Goal: Task Accomplishment & Management: Manage account settings

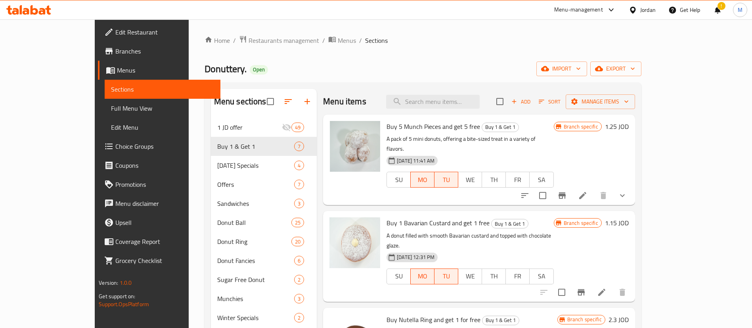
scroll to position [100, 0]
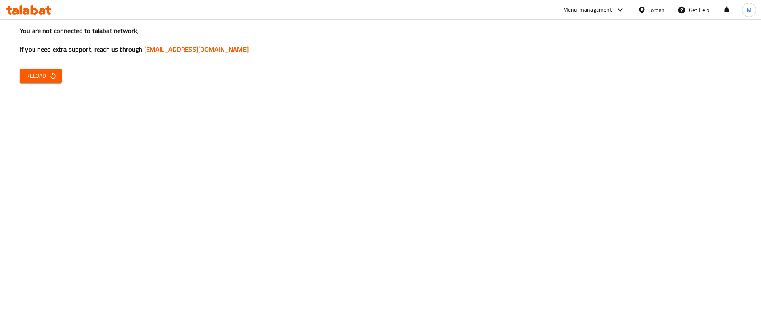
click at [44, 80] on span "Reload" at bounding box center [40, 76] width 29 height 10
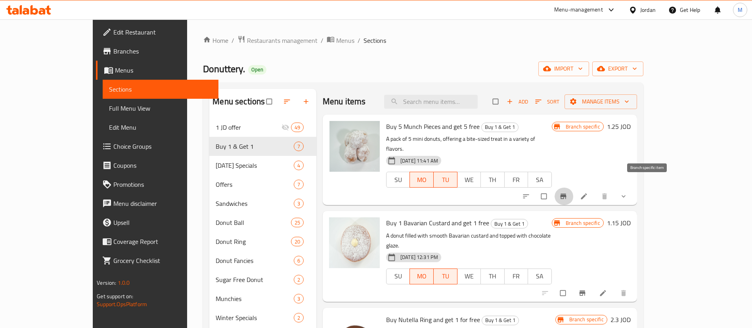
click at [574, 188] on button "Branch-specific-item" at bounding box center [564, 196] width 19 height 17
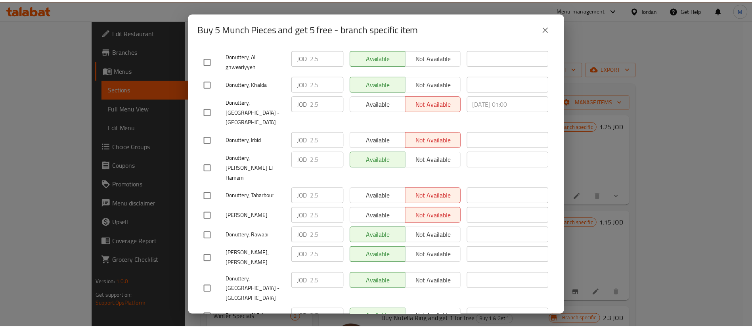
scroll to position [171, 0]
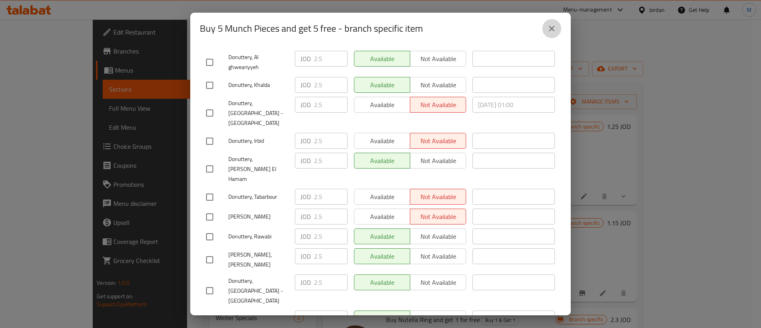
click at [551, 30] on icon "close" at bounding box center [552, 29] width 6 height 6
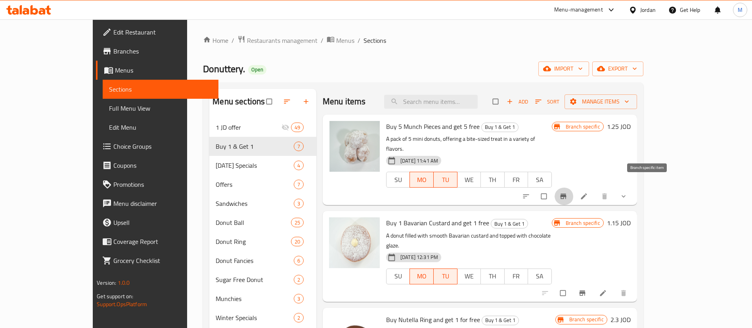
click at [574, 188] on button "Branch-specific-item" at bounding box center [564, 196] width 19 height 17
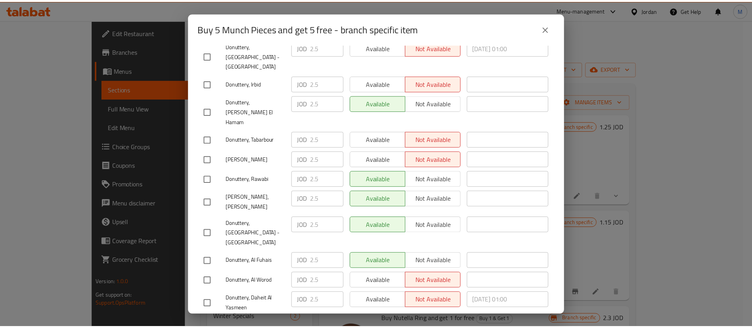
scroll to position [230, 0]
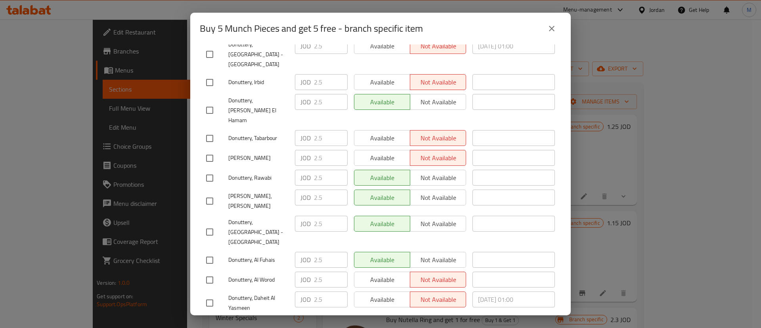
click at [630, 164] on div "Buy 5 Munch Pieces and get 5 free - branch specific item Buy 5 Munch Pieces and…" at bounding box center [380, 164] width 761 height 328
click at [548, 21] on button "close" at bounding box center [551, 28] width 19 height 19
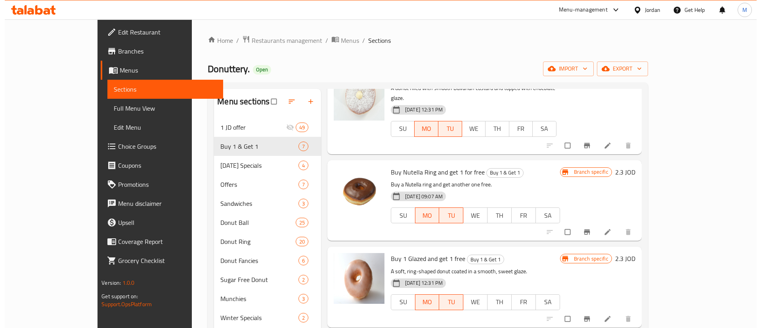
scroll to position [149, 0]
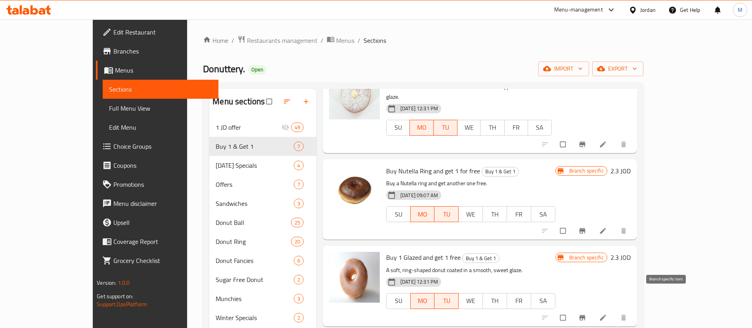
drag, startPoint x: 657, startPoint y: 293, endPoint x: 662, endPoint y: 294, distance: 5.8
click at [634, 309] on div at bounding box center [585, 317] width 98 height 17
click at [586, 314] on icon "Branch-specific-item" at bounding box center [582, 318] width 8 height 8
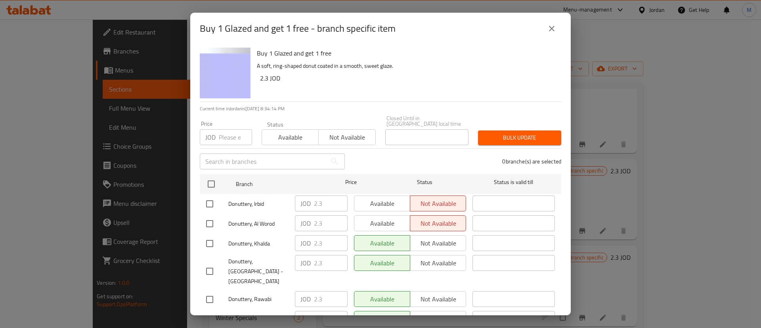
scroll to position [230, 0]
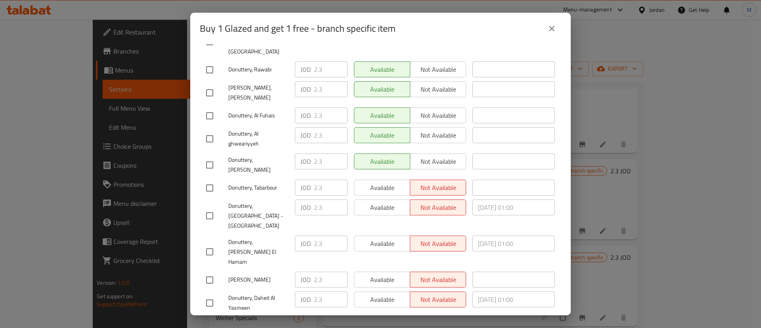
click at [211, 272] on input "checkbox" at bounding box center [209, 280] width 17 height 17
checkbox input "true"
click at [367, 274] on span "Available" at bounding box center [383, 279] width 50 height 11
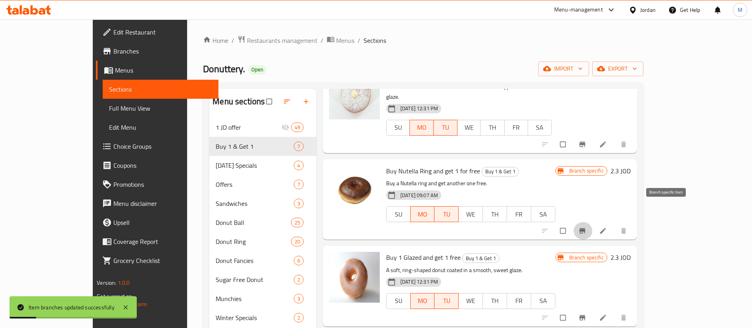
click at [585, 228] on icon "Branch-specific-item" at bounding box center [582, 230] width 6 height 5
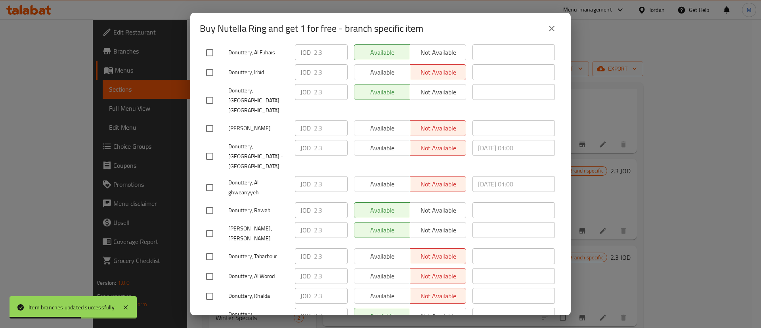
scroll to position [152, 0]
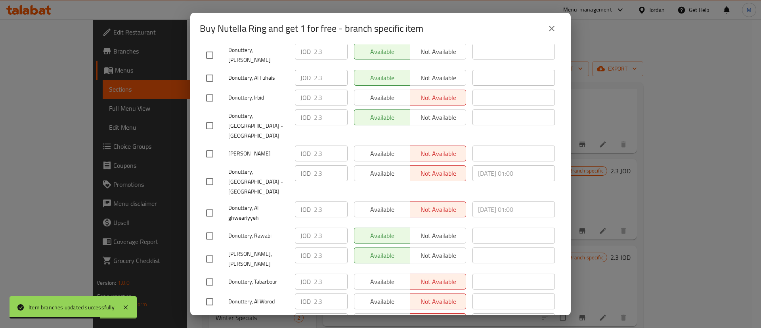
click at [205, 146] on input "checkbox" at bounding box center [209, 154] width 17 height 17
checkbox input "true"
click at [366, 148] on span "Available" at bounding box center [383, 153] width 50 height 11
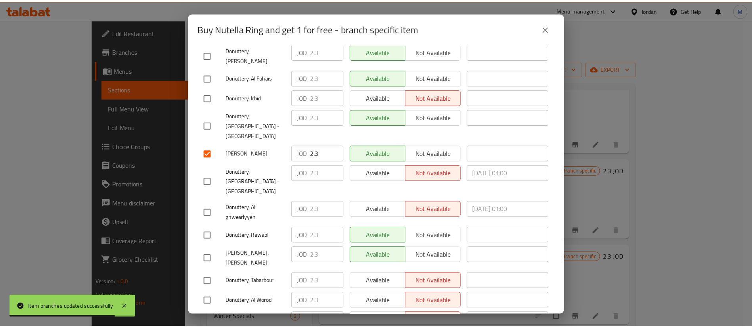
scroll to position [230, 0]
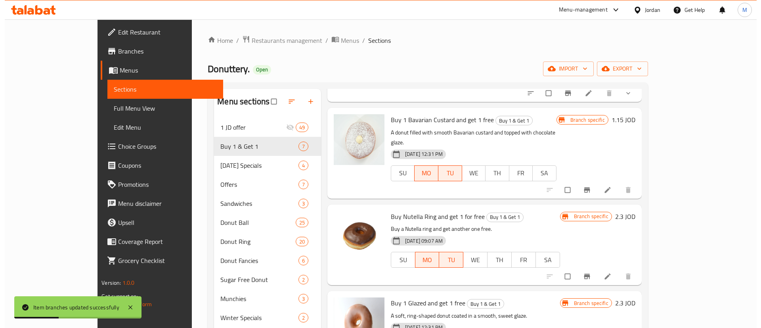
scroll to position [102, 0]
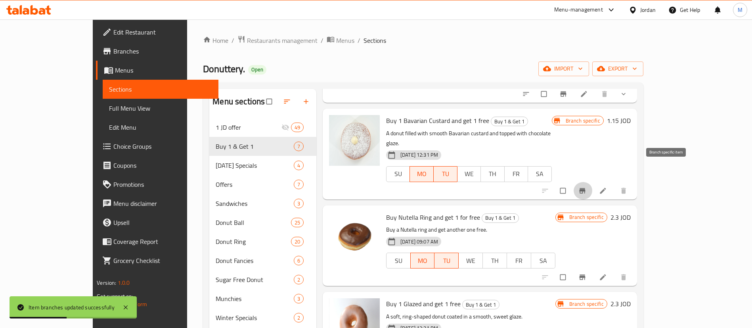
click at [585, 188] on icon "Branch-specific-item" at bounding box center [582, 190] width 6 height 5
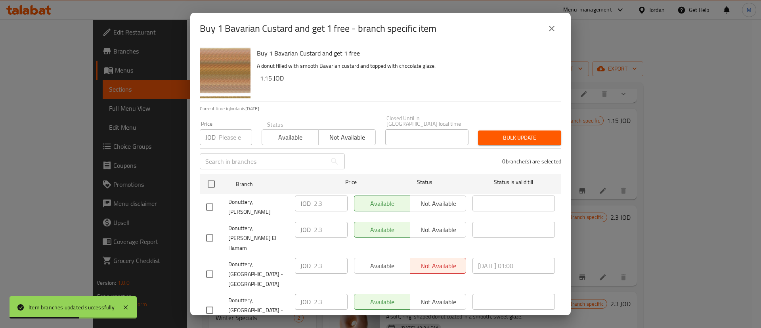
scroll to position [230, 0]
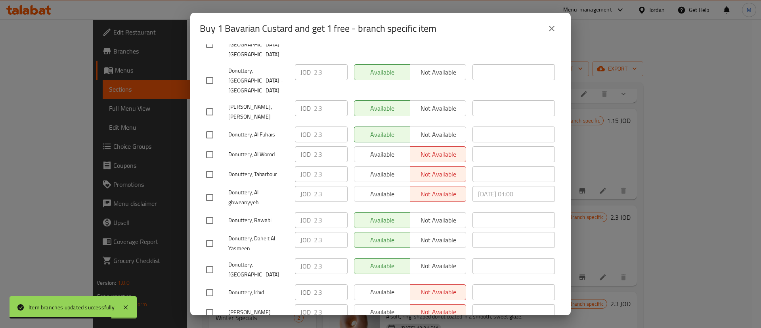
click at [209, 304] on input "checkbox" at bounding box center [209, 312] width 17 height 17
checkbox input "true"
click at [366, 306] on span "Available" at bounding box center [383, 311] width 50 height 11
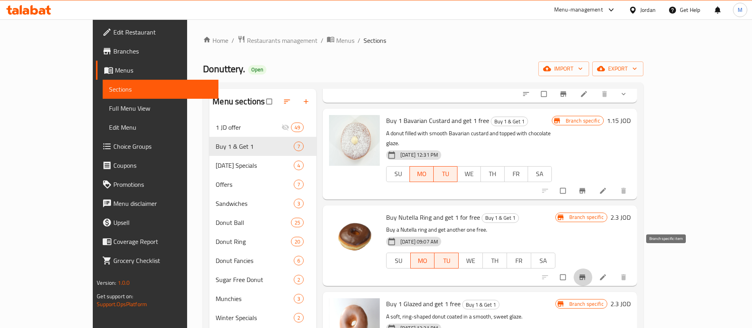
click at [585, 275] on icon "Branch-specific-item" at bounding box center [582, 277] width 6 height 5
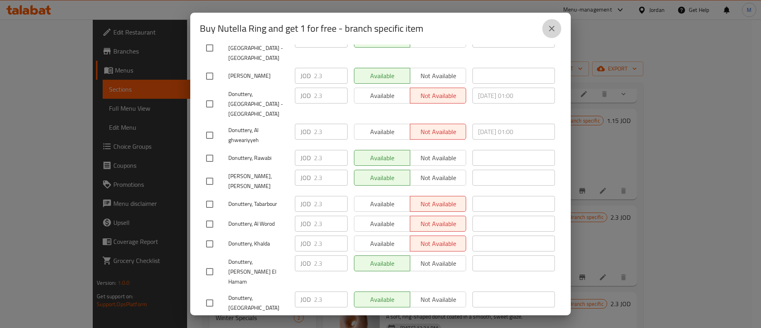
click at [554, 31] on icon "close" at bounding box center [552, 29] width 6 height 6
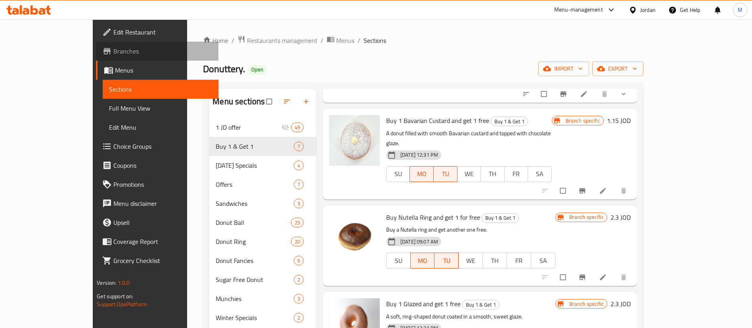
click at [113, 50] on span "Branches" at bounding box center [162, 51] width 99 height 10
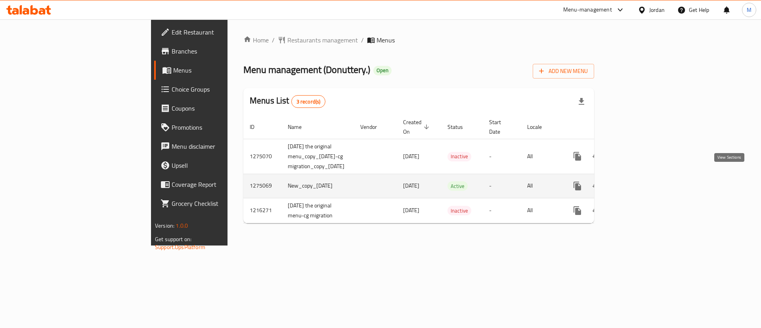
click at [640, 181] on icon "enhanced table" at bounding box center [635, 186] width 10 height 10
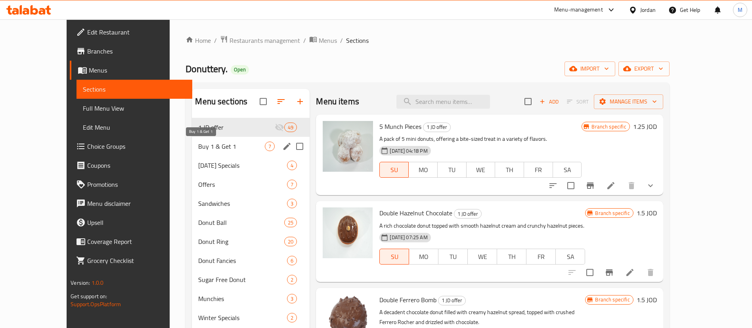
click at [236, 151] on span "Buy 1 & Get 1" at bounding box center [231, 147] width 67 height 10
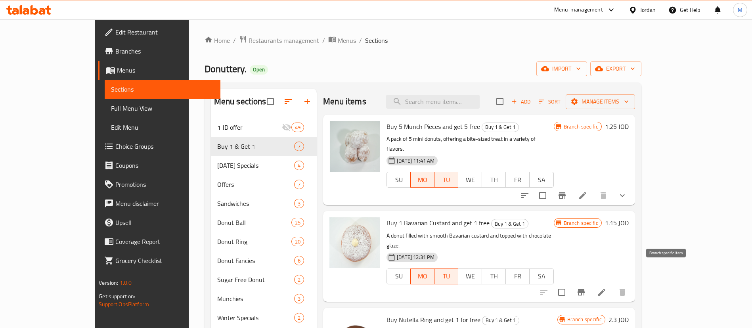
click at [585, 289] on icon "Branch-specific-item" at bounding box center [581, 292] width 7 height 6
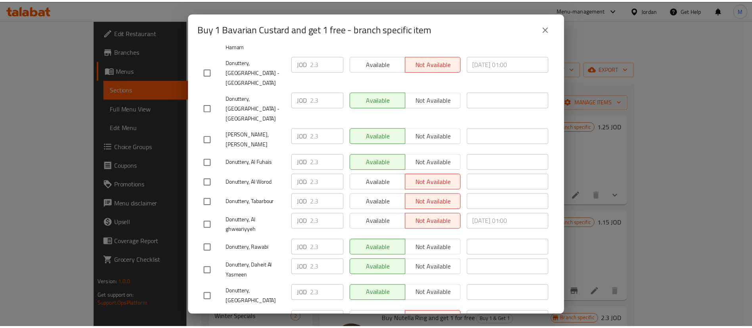
scroll to position [230, 0]
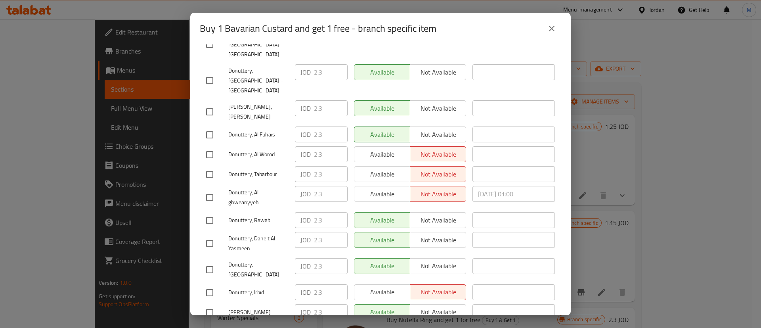
click at [551, 26] on icon "close" at bounding box center [552, 29] width 10 height 10
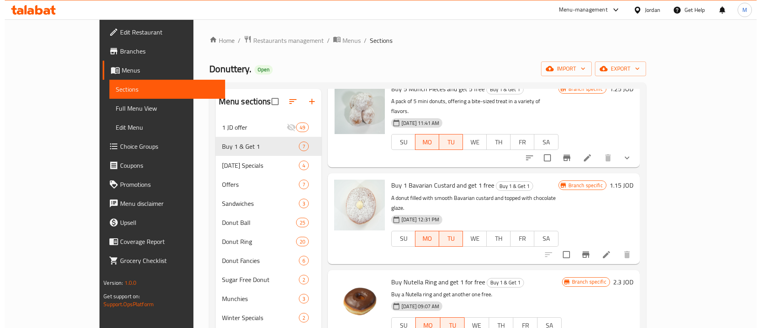
scroll to position [119, 0]
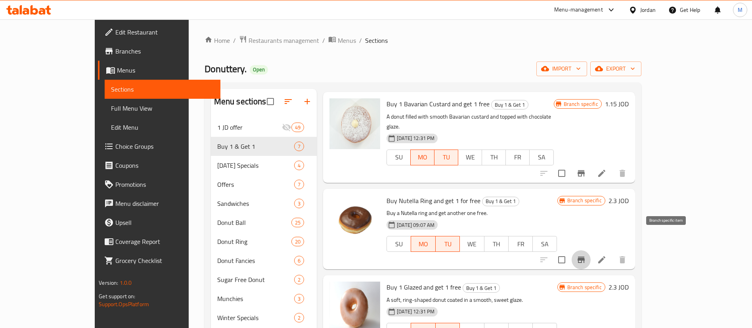
click at [586, 255] on icon "Branch-specific-item" at bounding box center [581, 260] width 10 height 10
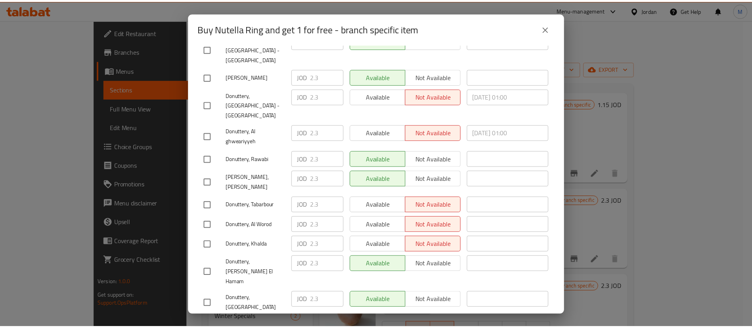
scroll to position [230, 0]
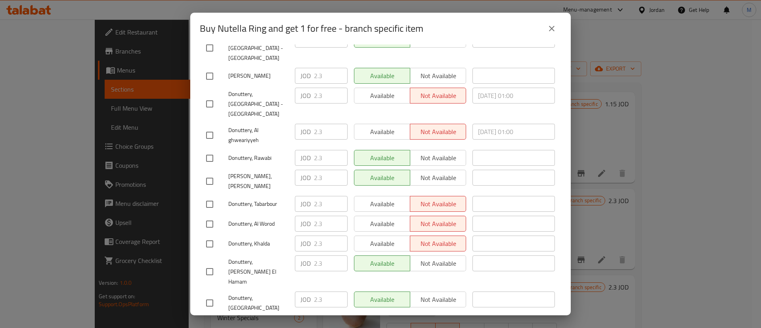
click at [211, 127] on input "checkbox" at bounding box center [209, 135] width 17 height 17
checkbox input "true"
click at [389, 126] on span "Available" at bounding box center [383, 131] width 50 height 11
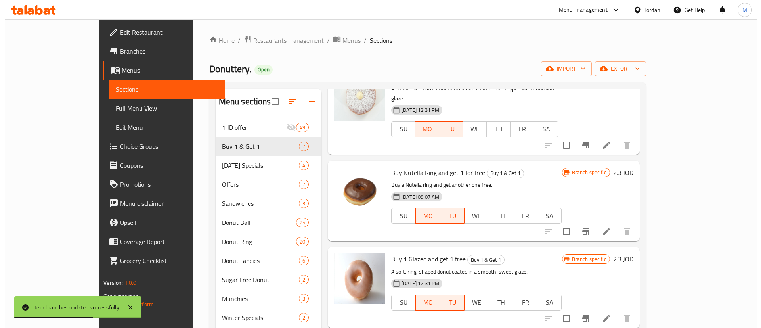
scroll to position [147, 0]
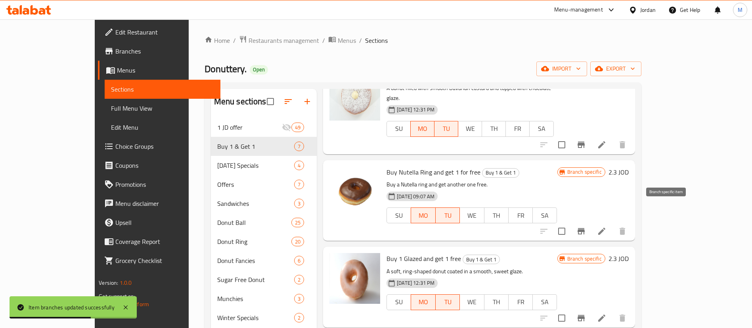
click at [591, 222] on button "Branch-specific-item" at bounding box center [581, 231] width 19 height 19
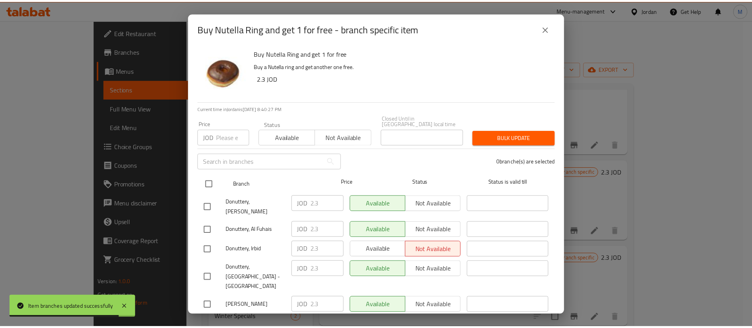
scroll to position [230, 0]
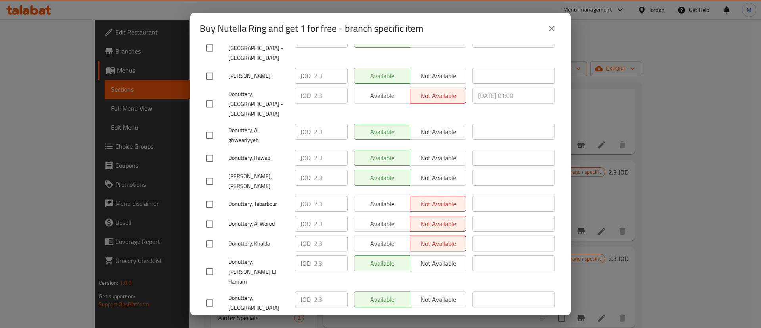
click at [554, 30] on icon "close" at bounding box center [552, 29] width 6 height 6
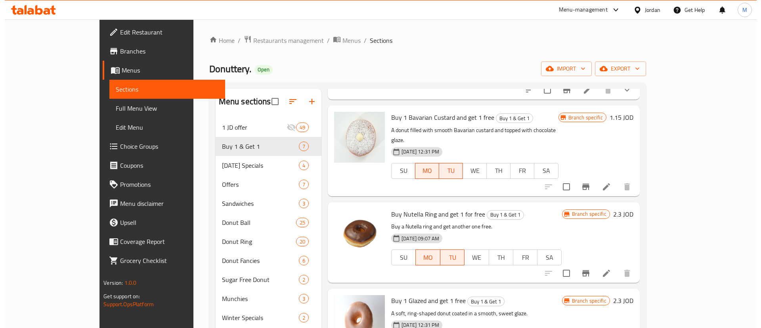
scroll to position [104, 0]
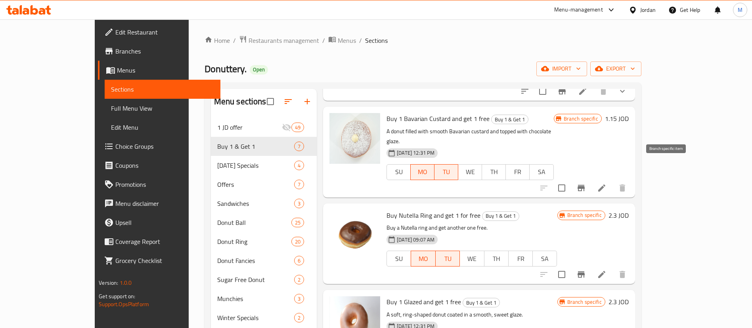
click at [585, 185] on icon "Branch-specific-item" at bounding box center [581, 188] width 7 height 6
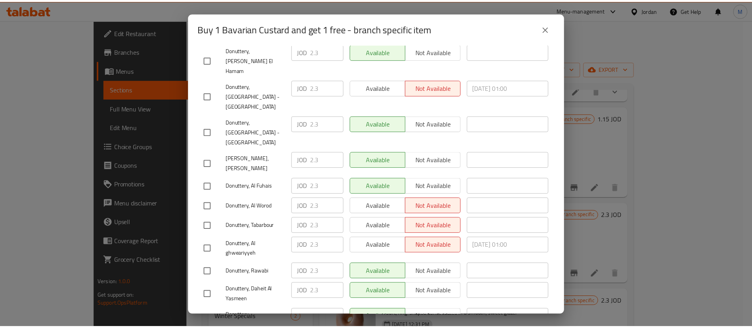
scroll to position [230, 0]
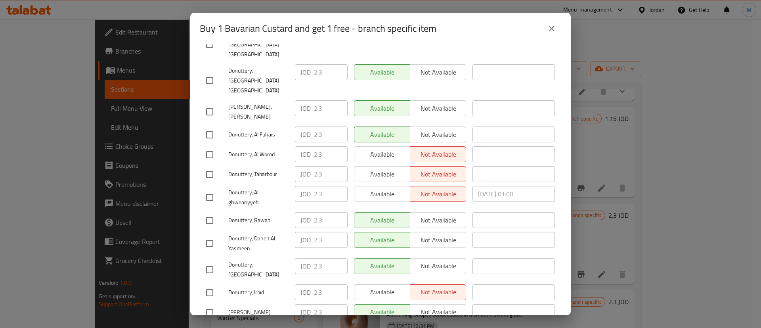
click at [212, 189] on input "checkbox" at bounding box center [209, 197] width 17 height 17
checkbox input "true"
click at [360, 188] on span "Available" at bounding box center [383, 193] width 50 height 11
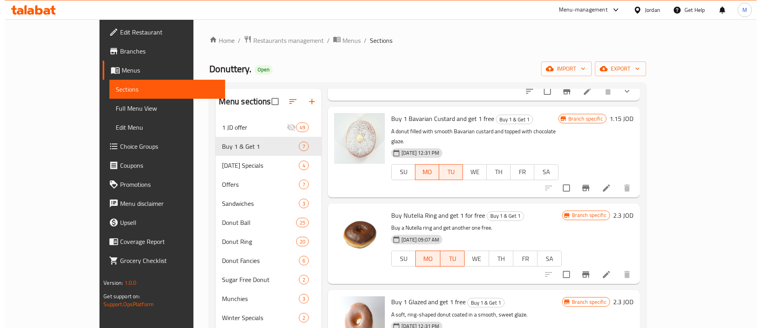
scroll to position [0, 0]
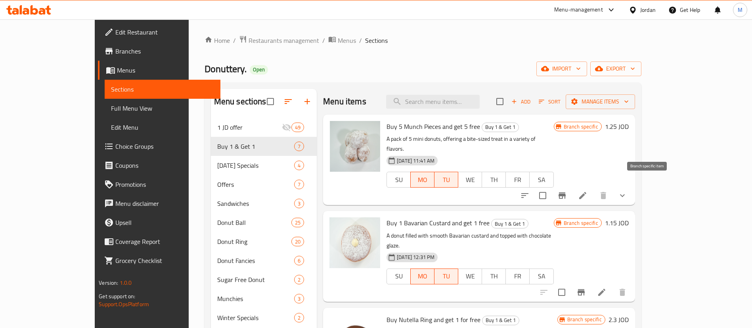
click at [572, 187] on button "Branch-specific-item" at bounding box center [562, 195] width 19 height 19
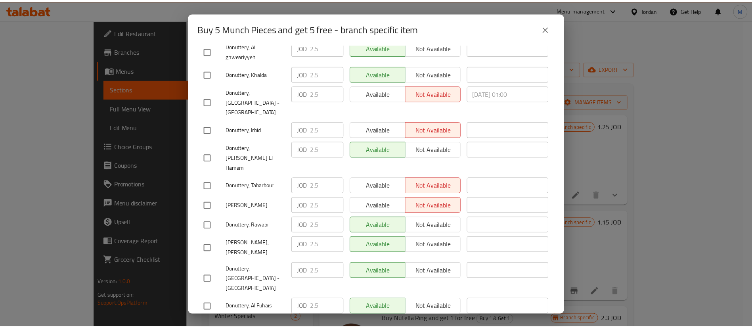
scroll to position [230, 0]
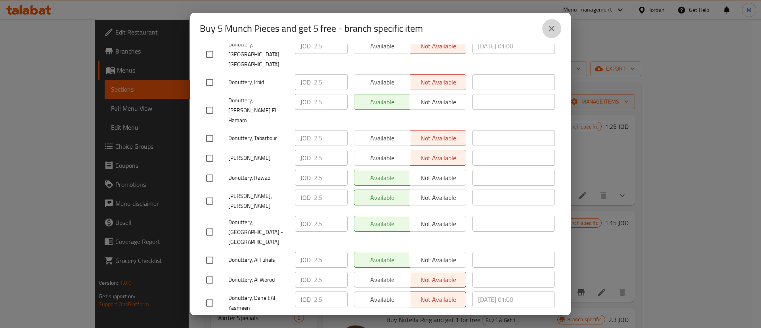
click at [550, 26] on icon "close" at bounding box center [552, 29] width 6 height 6
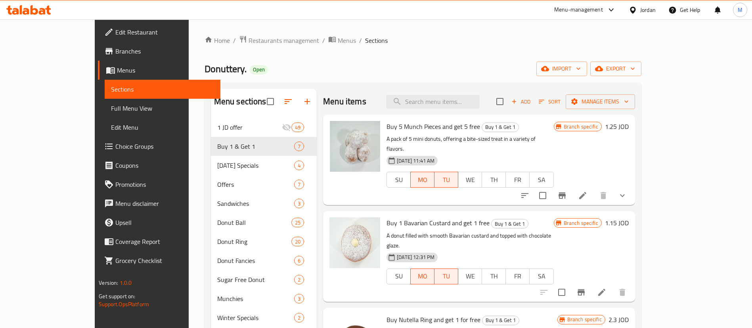
click at [115, 54] on span "Branches" at bounding box center [164, 51] width 99 height 10
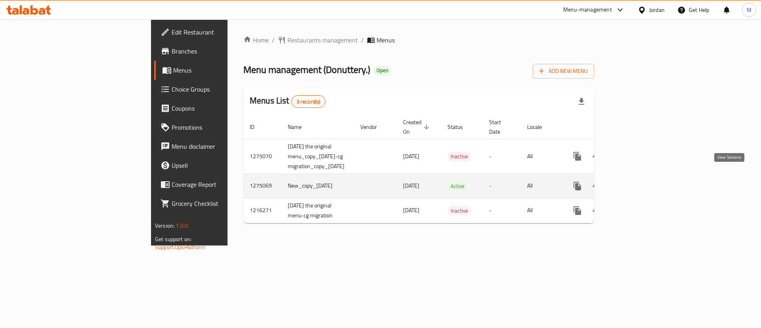
click at [638, 182] on icon "enhanced table" at bounding box center [634, 185] width 7 height 7
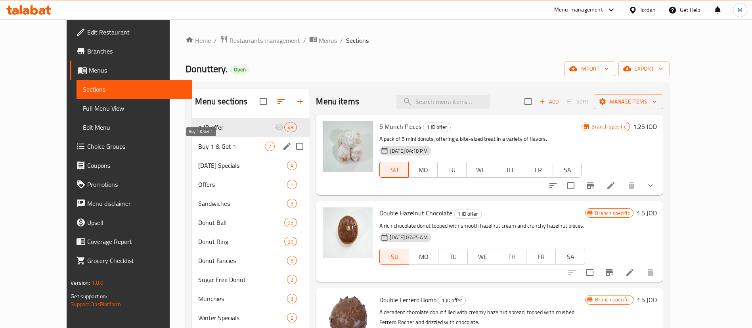
click at [216, 147] on span "Buy 1 & Get 1" at bounding box center [231, 147] width 67 height 10
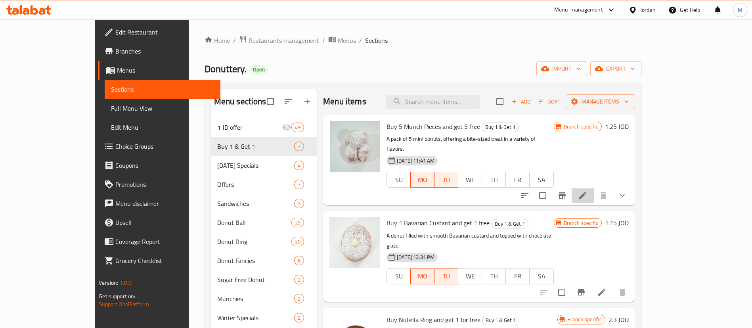
click at [594, 188] on li at bounding box center [583, 195] width 22 height 14
click at [566, 192] on icon "Branch-specific-item" at bounding box center [562, 195] width 7 height 6
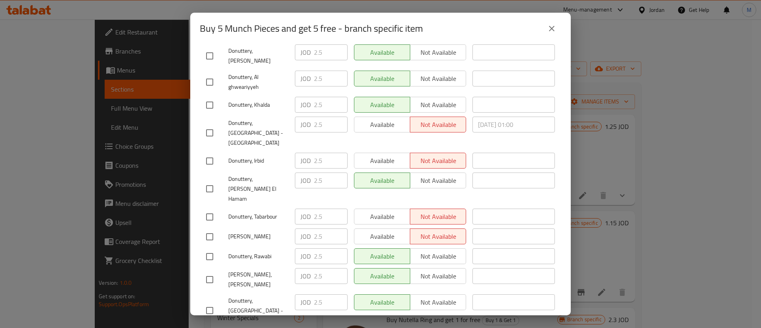
scroll to position [152, 0]
click at [211, 152] on input "checkbox" at bounding box center [209, 160] width 17 height 17
checkbox input "true"
click at [366, 154] on span "Available" at bounding box center [383, 159] width 50 height 11
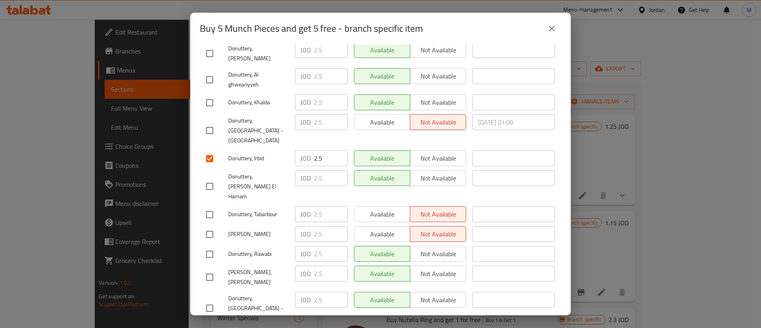
scroll to position [230, 0]
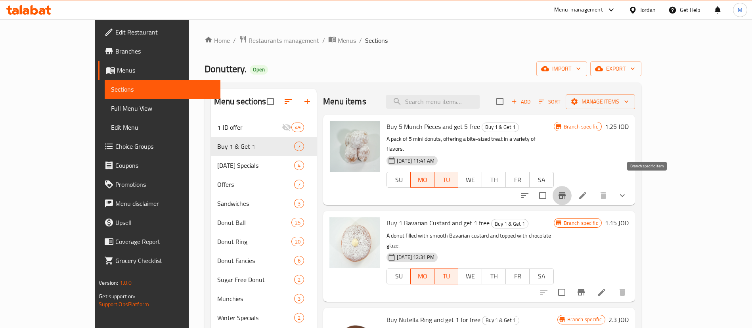
click at [567, 191] on icon "Branch-specific-item" at bounding box center [562, 196] width 10 height 10
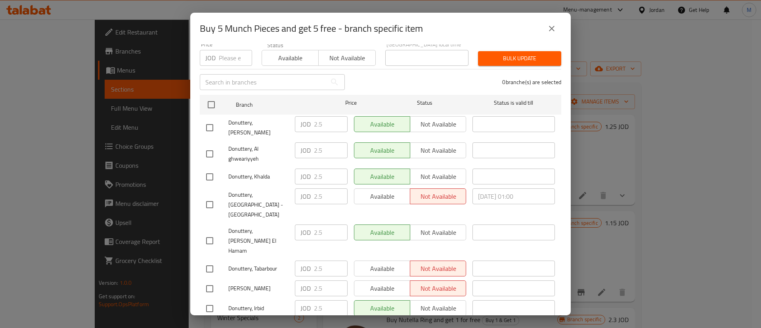
scroll to position [80, 0]
click at [212, 196] on input "checkbox" at bounding box center [209, 204] width 17 height 17
checkbox input "true"
click at [380, 190] on span "Available" at bounding box center [383, 195] width 50 height 11
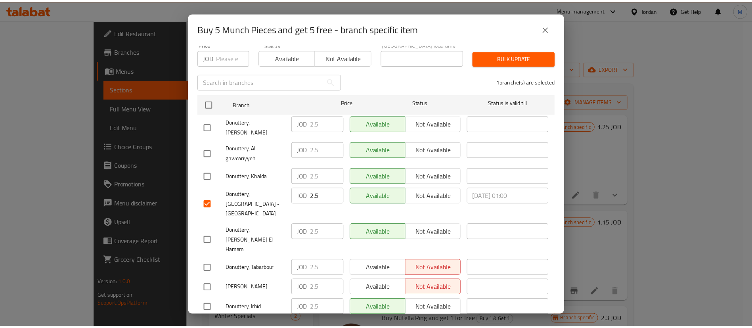
scroll to position [230, 0]
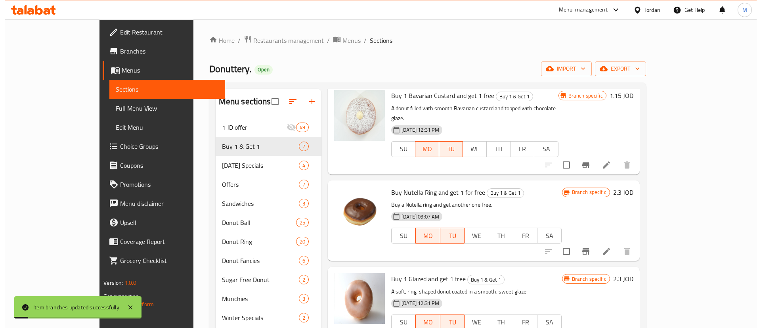
scroll to position [138, 0]
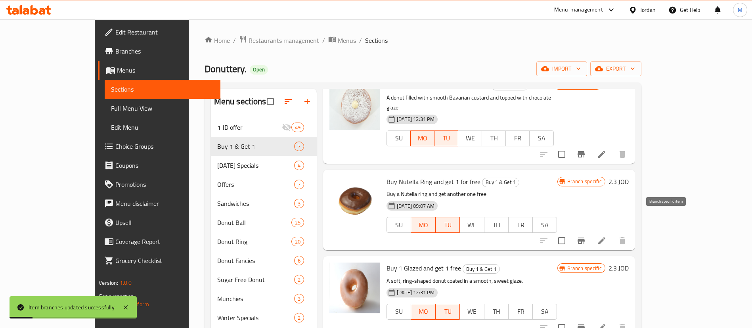
click at [591, 231] on button "Branch-specific-item" at bounding box center [581, 240] width 19 height 19
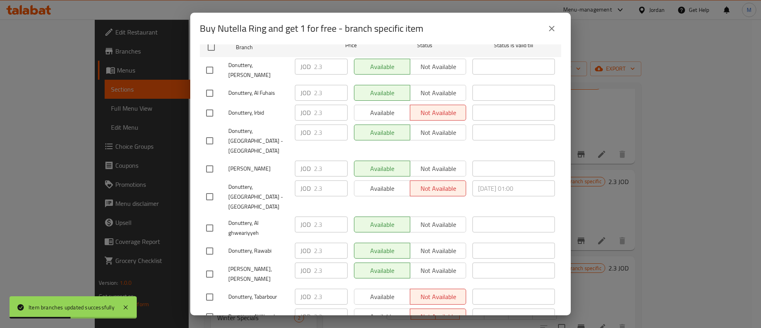
scroll to position [138, 0]
click at [211, 188] on input "checkbox" at bounding box center [209, 196] width 17 height 17
checkbox input "true"
click at [379, 182] on span "Available" at bounding box center [383, 187] width 50 height 11
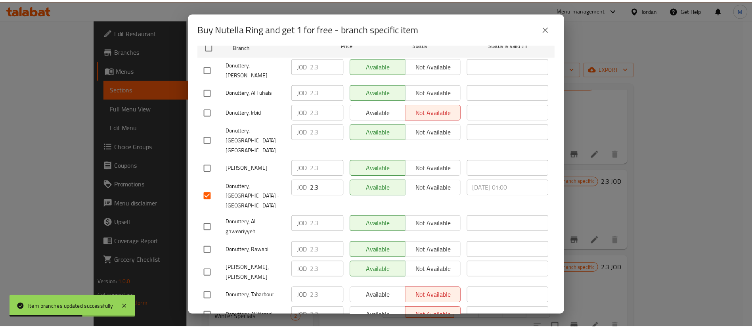
scroll to position [230, 0]
